Goal: Task Accomplishment & Management: Use online tool/utility

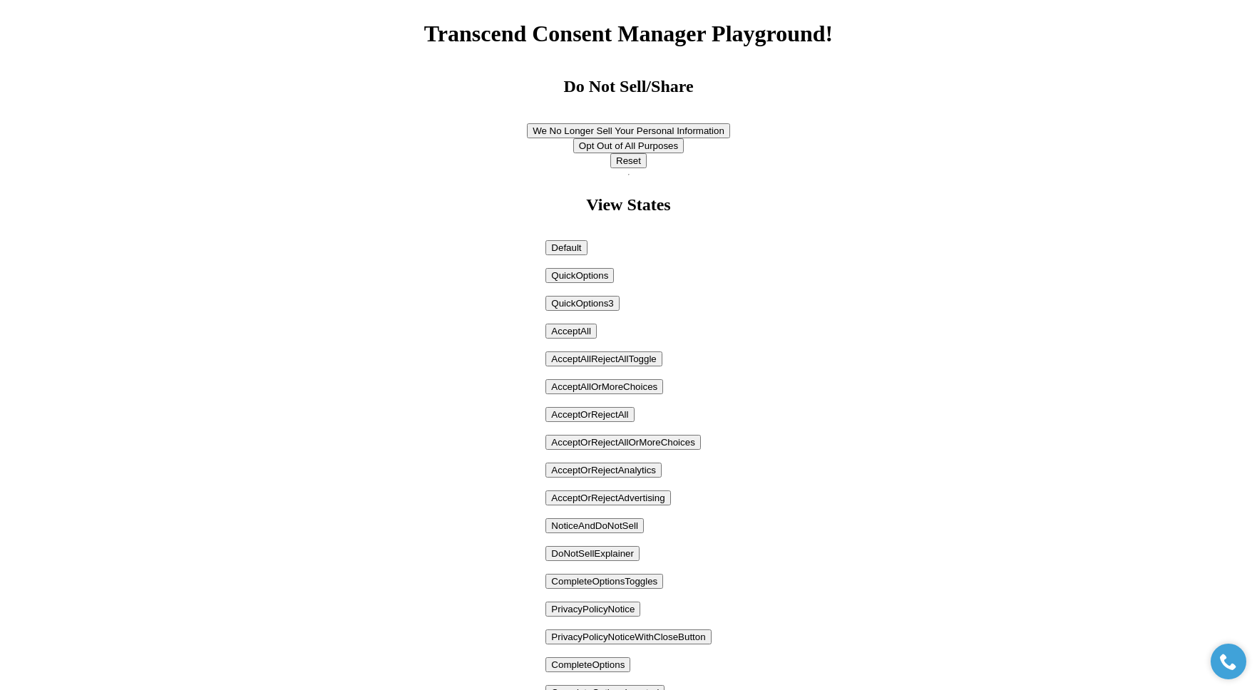
click at [595, 360] on button "AcceptAllRejectAllToggle" at bounding box center [603, 359] width 116 height 15
click at [580, 333] on button "AcceptAll" at bounding box center [570, 331] width 51 height 15
click at [601, 441] on button "AcceptOrRejectAllOrMoreChoices" at bounding box center [622, 442] width 155 height 15
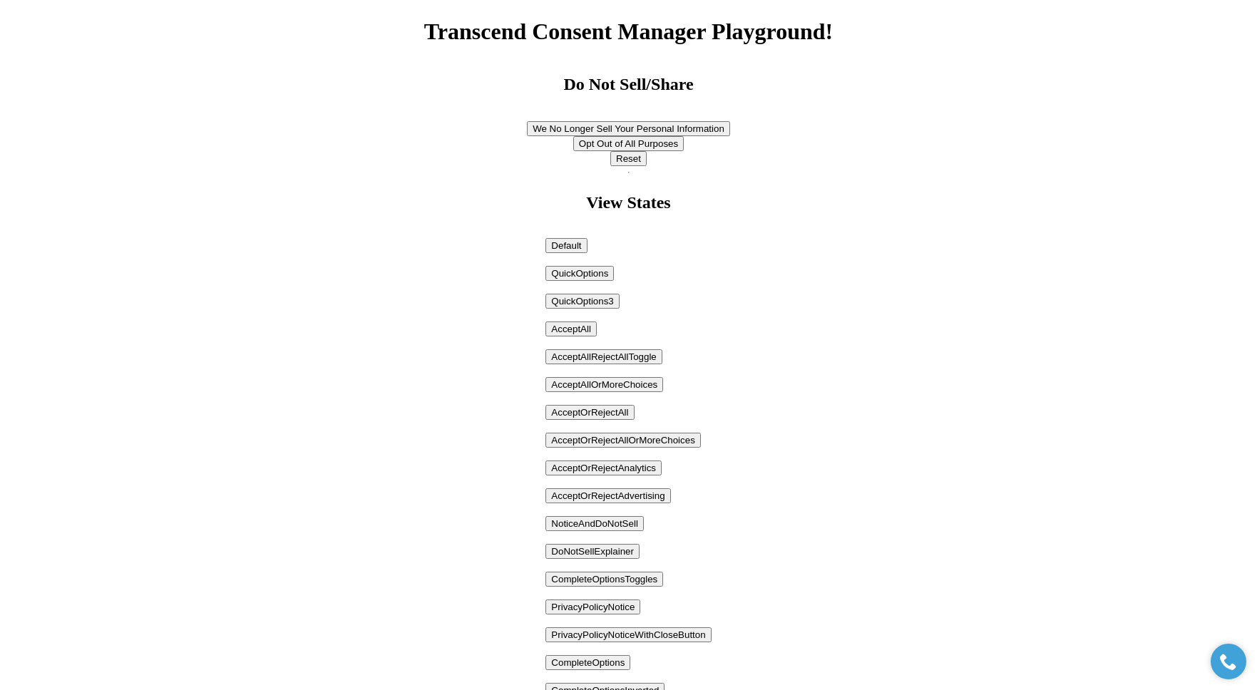
scroll to position [117, 0]
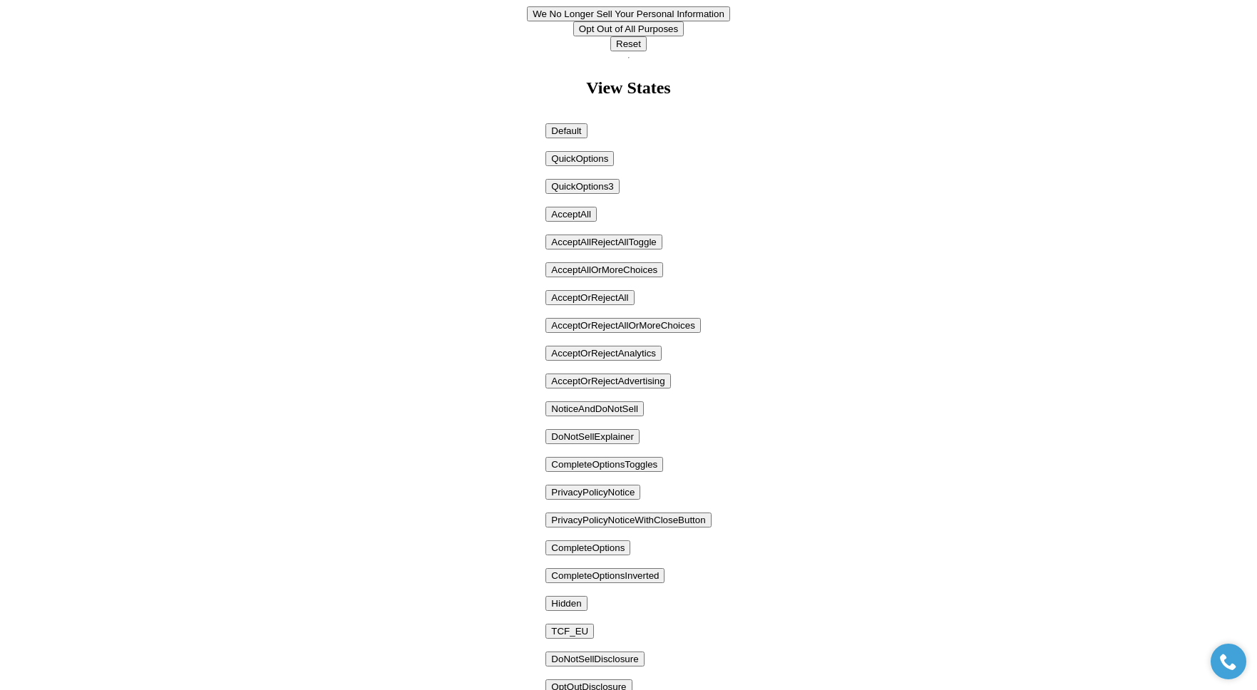
click at [604, 409] on button "NoticeAndDoNotSell" at bounding box center [594, 408] width 98 height 15
click at [600, 471] on button "CompleteOptionsToggles" at bounding box center [604, 464] width 118 height 15
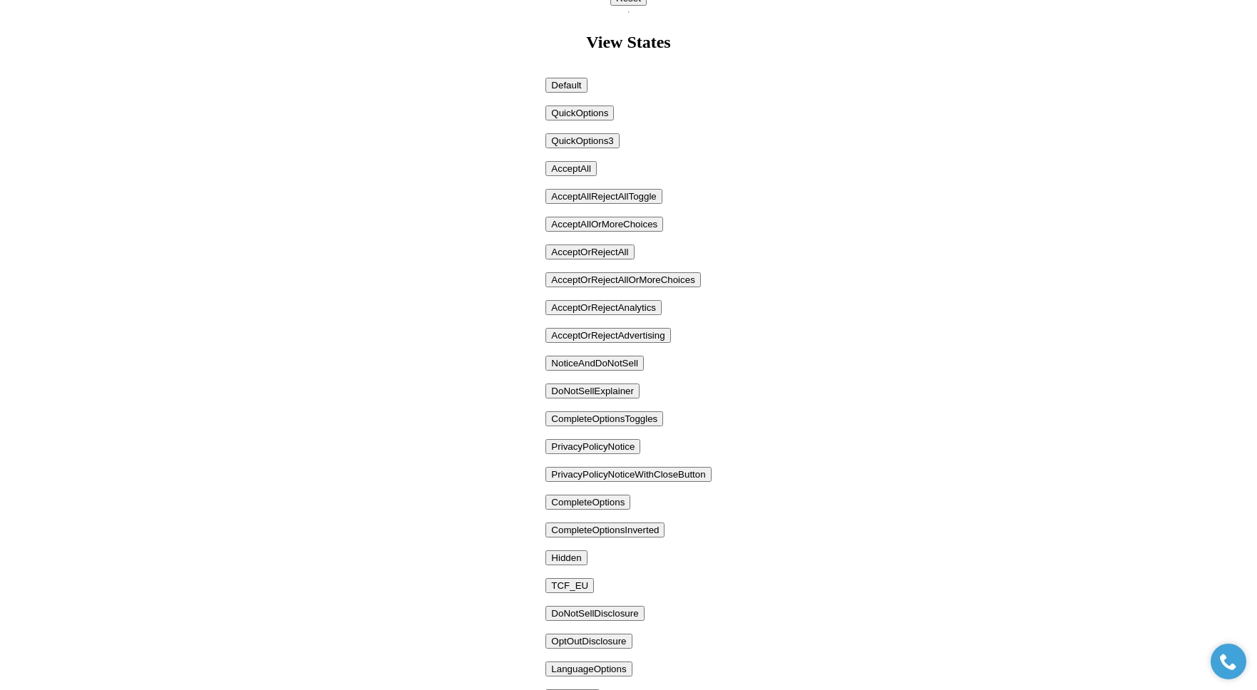
scroll to position [235, 0]
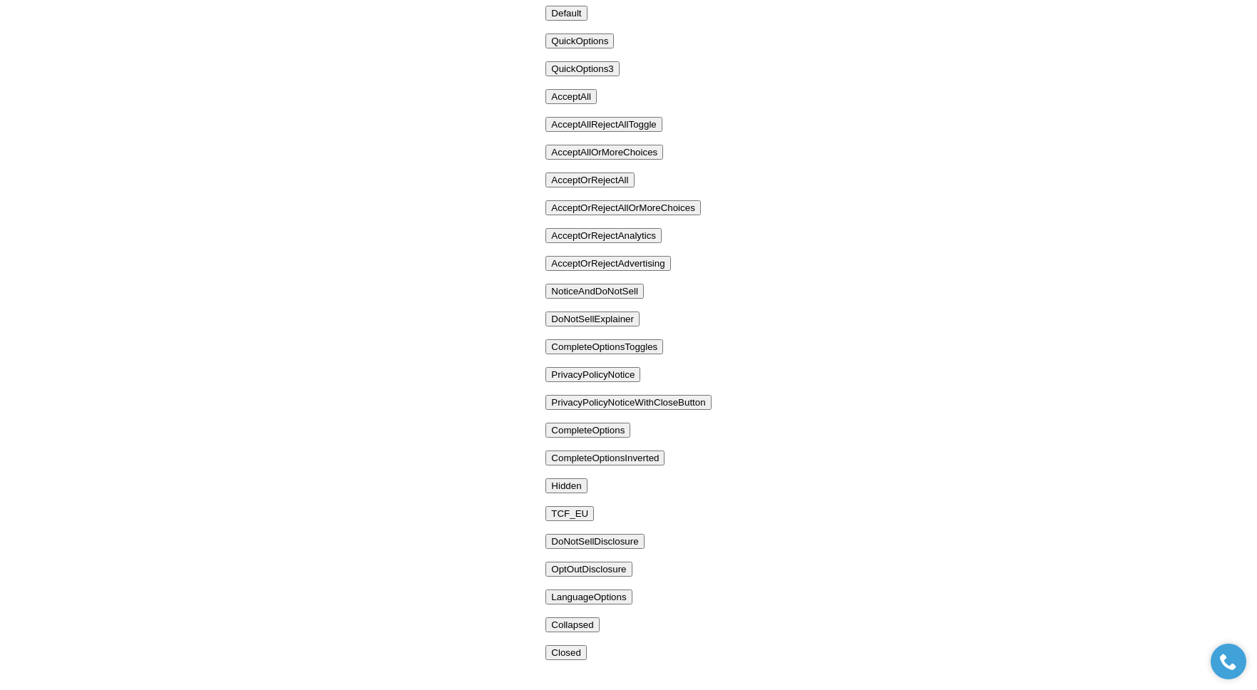
click at [614, 380] on button "PrivacyPolicyNotice" at bounding box center [592, 374] width 95 height 15
click at [613, 347] on button "CompleteOptionsToggles" at bounding box center [604, 346] width 118 height 15
click at [622, 294] on button "NoticeAndDoNotSell" at bounding box center [594, 291] width 98 height 15
drag, startPoint x: 793, startPoint y: 645, endPoint x: 801, endPoint y: 655, distance: 12.6
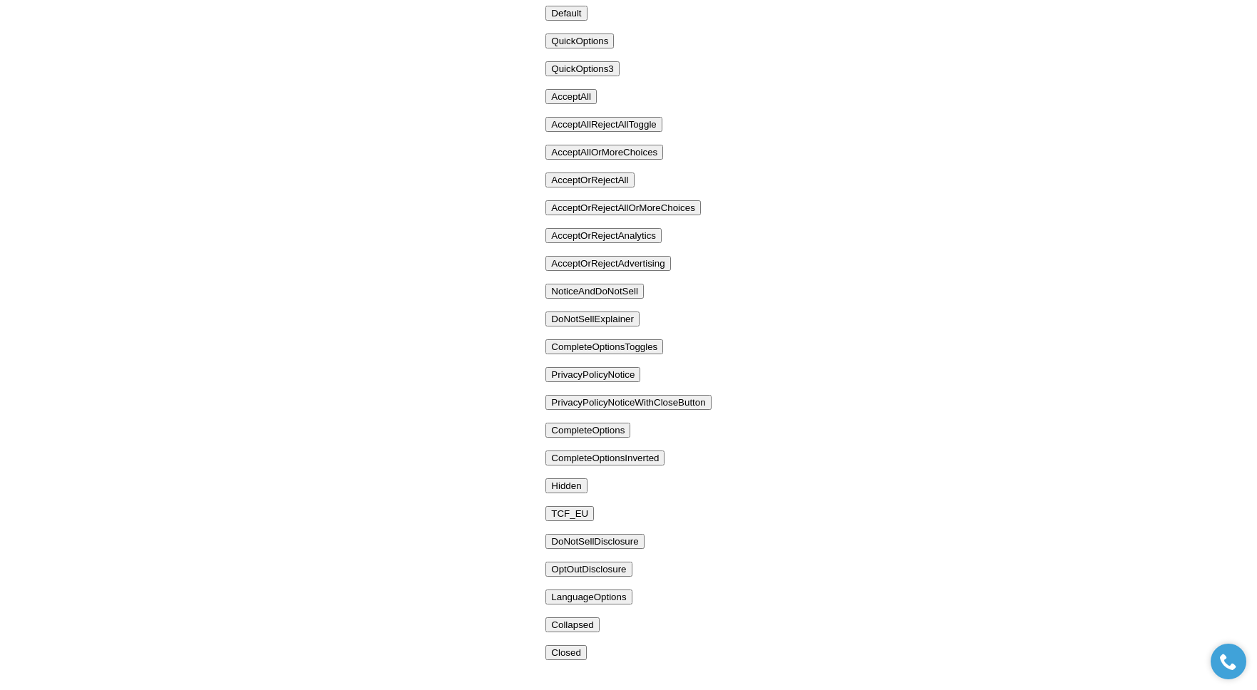
click at [341, 430] on body "Transcend Consent Manager Playground! Your Privacy Choices Do Not Sell/Share We…" at bounding box center [629, 257] width 1246 height 973
